Goal: Task Accomplishment & Management: Manage account settings

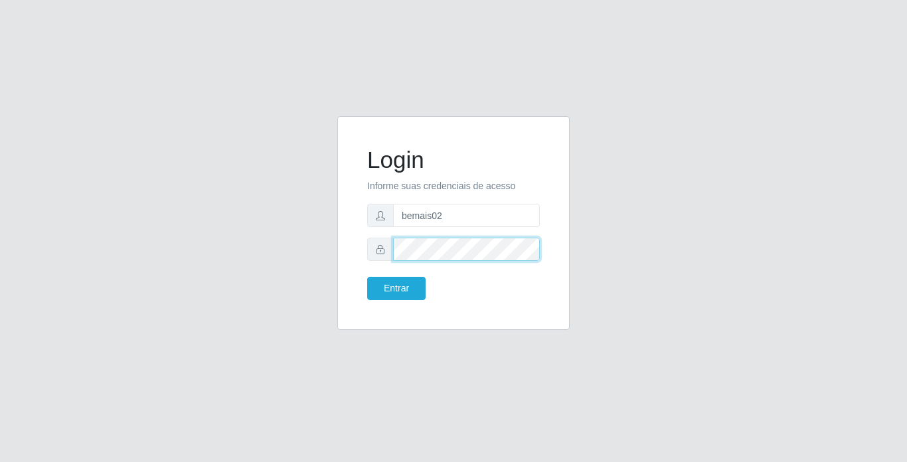
click at [367, 277] on button "Entrar" at bounding box center [396, 288] width 58 height 23
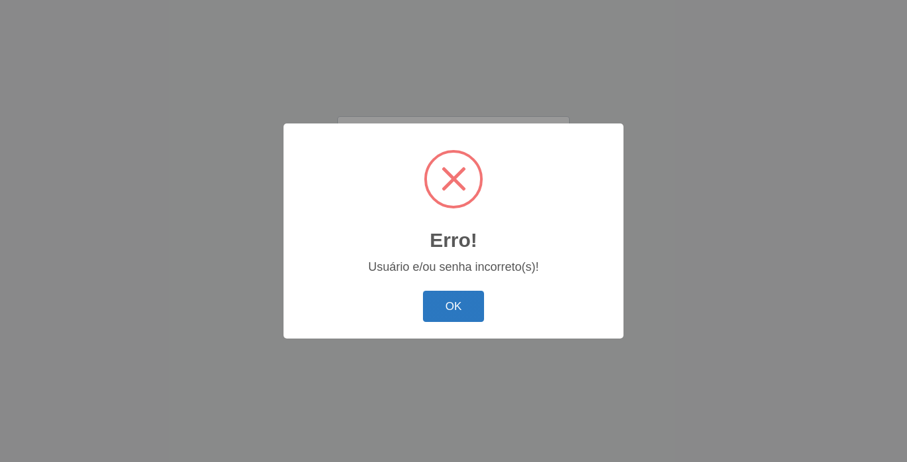
click at [452, 305] on button "OK" at bounding box center [454, 306] width 62 height 31
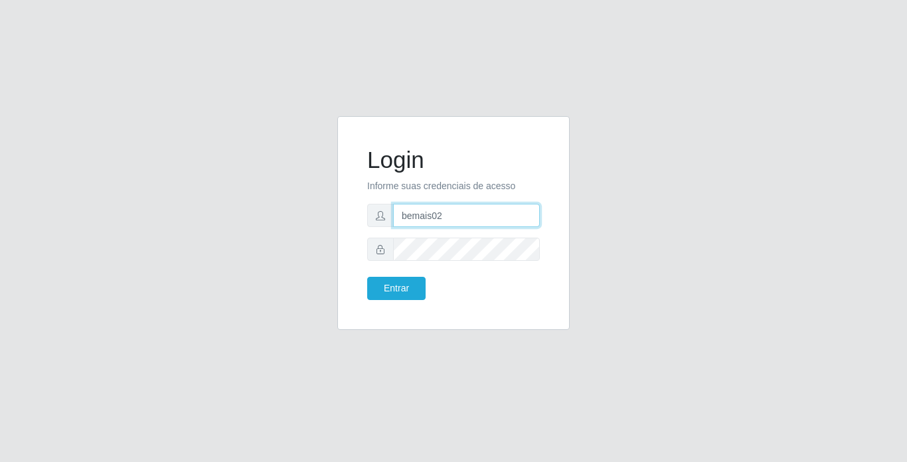
click at [467, 214] on input "bemais02" at bounding box center [466, 215] width 147 height 23
click at [467, 214] on input "text" at bounding box center [466, 215] width 147 height 23
type input "franciscojunior@bemais"
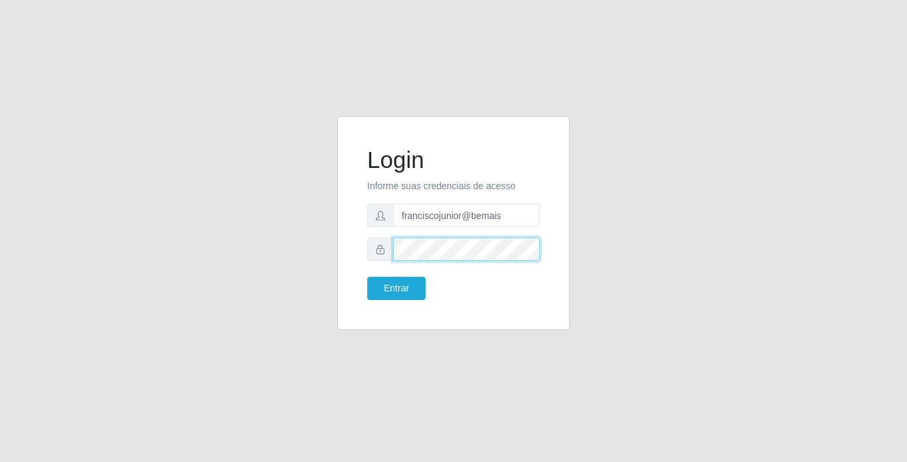
click at [367, 277] on button "Entrar" at bounding box center [396, 288] width 58 height 23
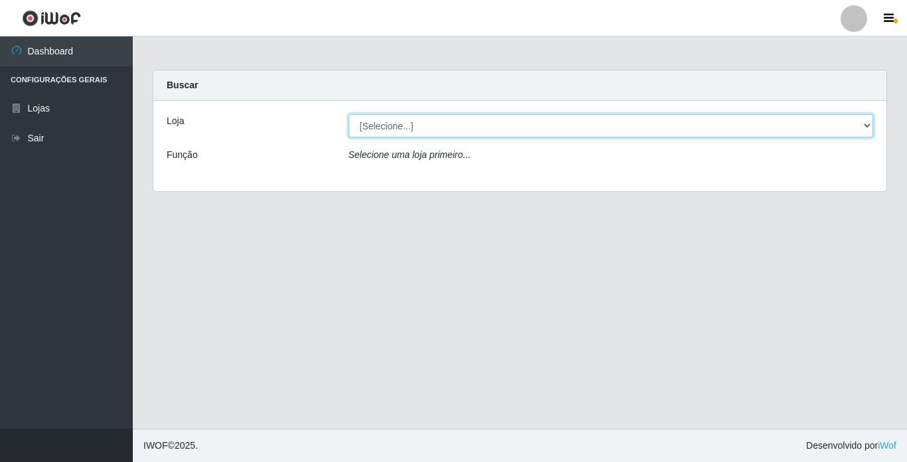
click at [402, 125] on select "[Selecione...] Bemais Supermercados - [GEOGRAPHIC_DATA]" at bounding box center [611, 125] width 525 height 23
select select "250"
click at [349, 114] on select "[Selecione...] Bemais Supermercados - [GEOGRAPHIC_DATA]" at bounding box center [611, 125] width 525 height 23
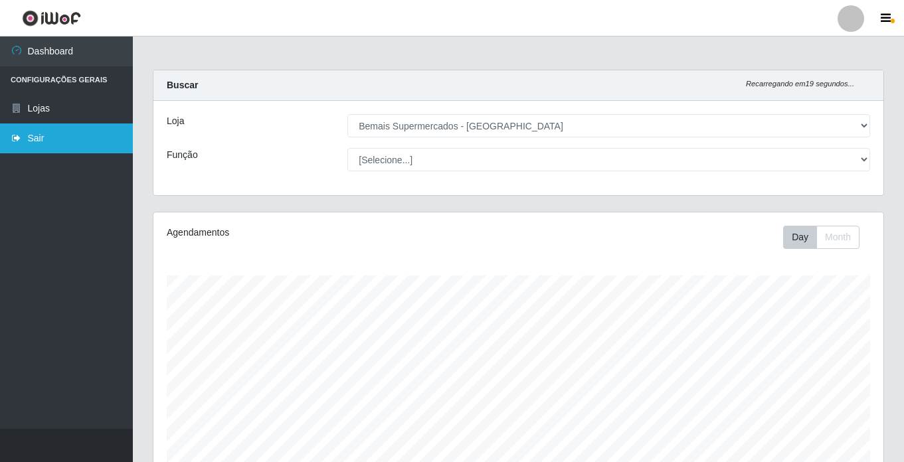
click at [45, 138] on link "Sair" at bounding box center [66, 139] width 133 height 30
